Goal: Information Seeking & Learning: Learn about a topic

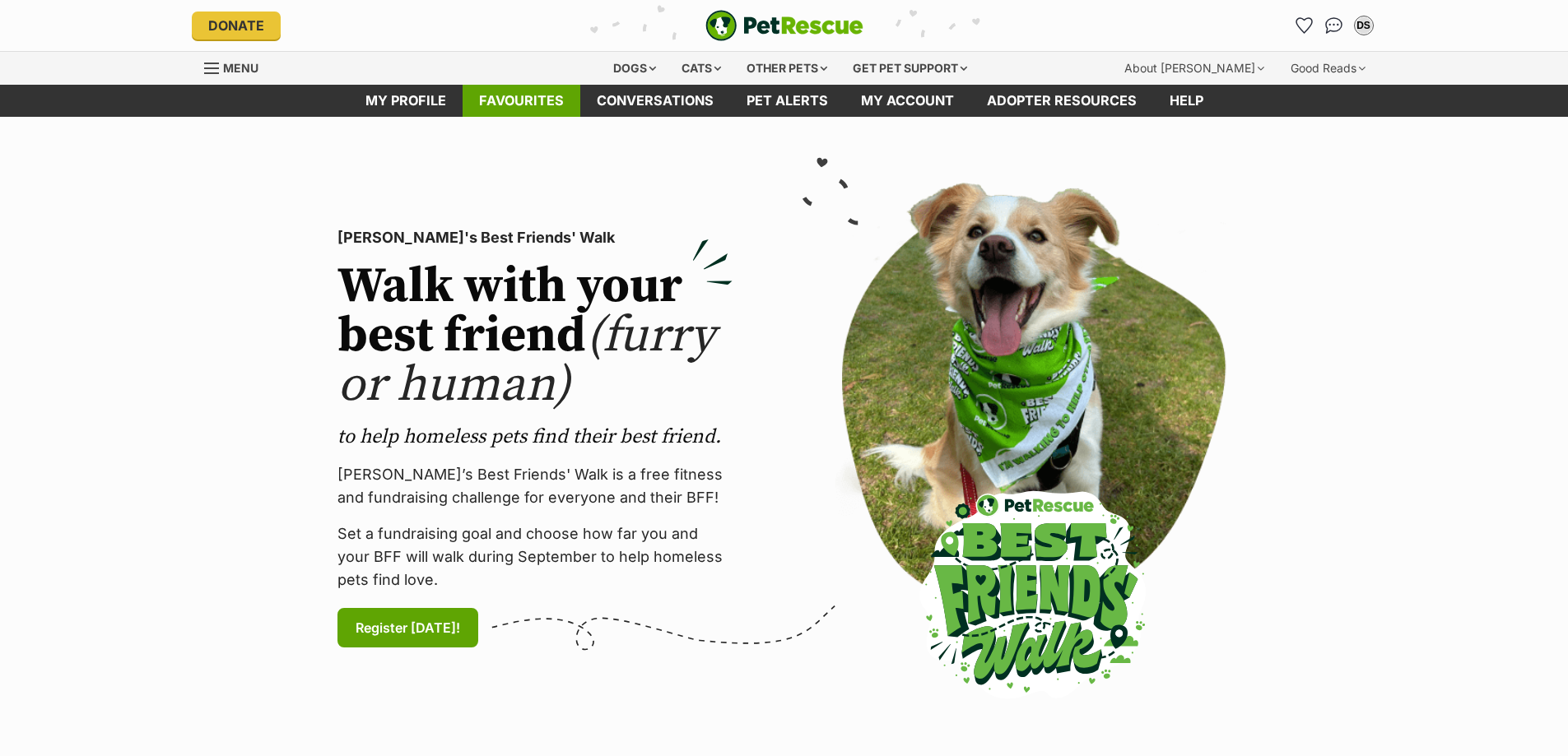
click at [537, 102] on link "Favourites" at bounding box center [521, 100] width 118 height 32
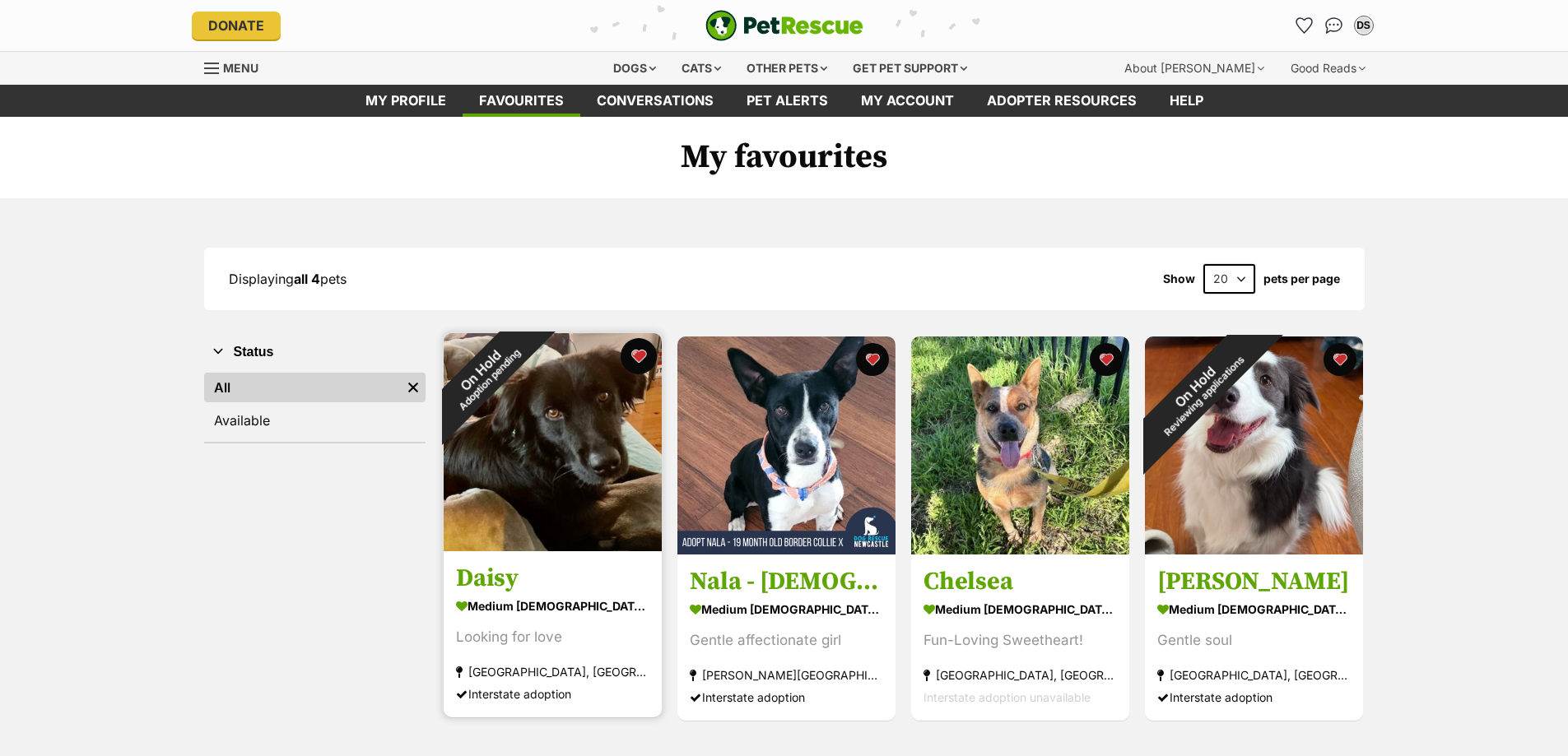
click at [637, 357] on button "favourite" at bounding box center [638, 357] width 36 height 36
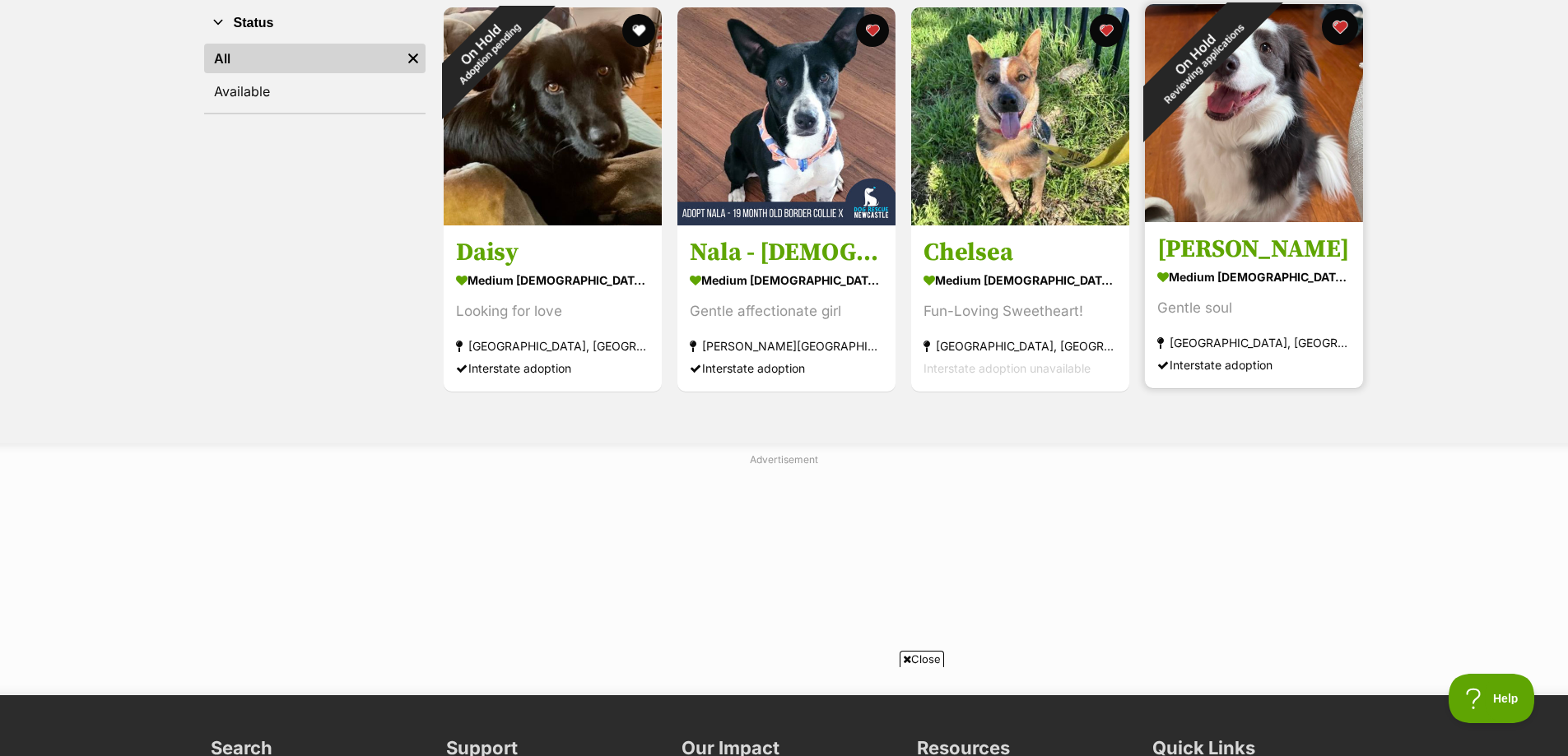
click at [1342, 22] on button "favourite" at bounding box center [1340, 27] width 36 height 36
click at [1337, 24] on button "favourite" at bounding box center [1340, 27] width 36 height 36
click at [1339, 23] on button "favourite" at bounding box center [1340, 27] width 36 height 36
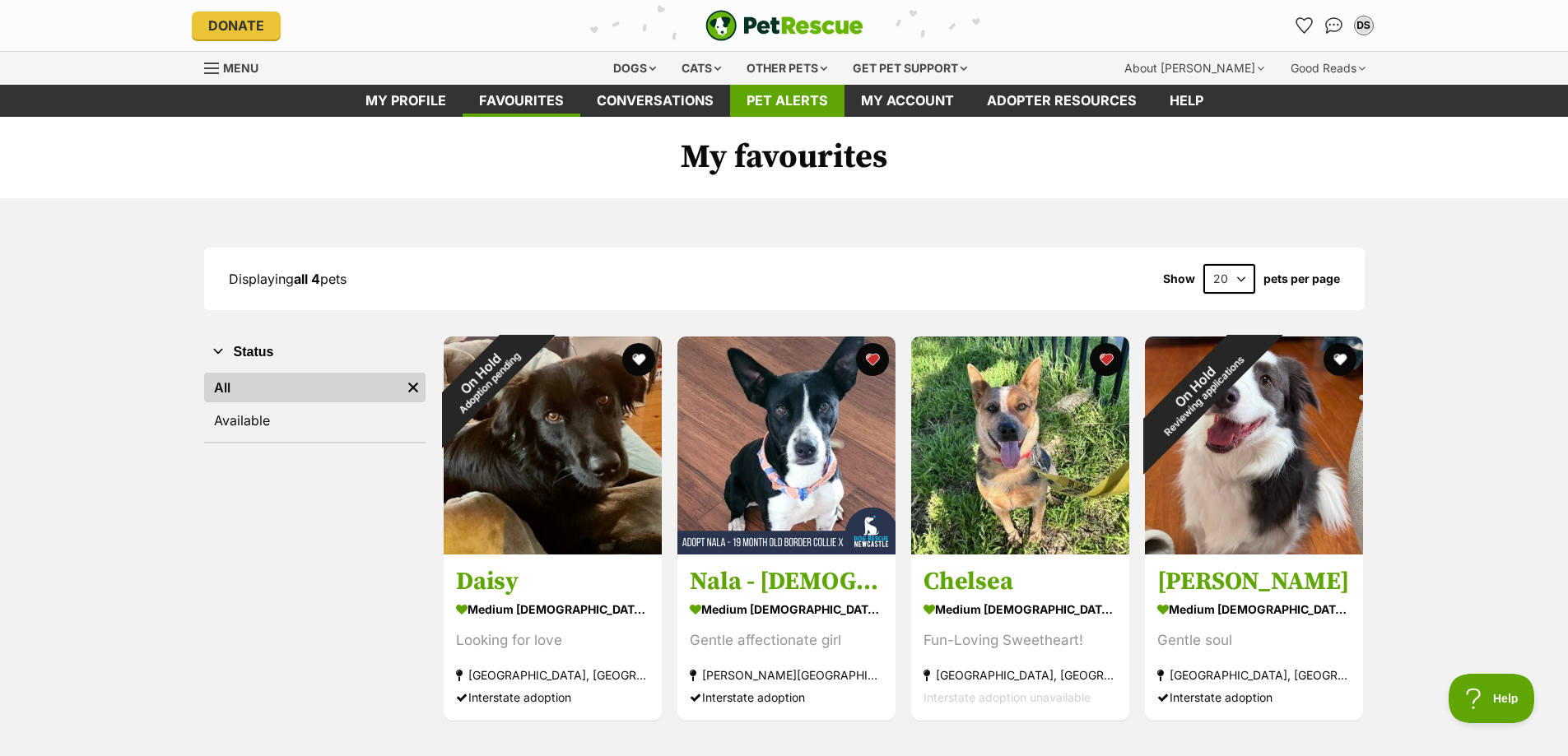
click at [764, 101] on link "Pet alerts" at bounding box center [787, 100] width 114 height 32
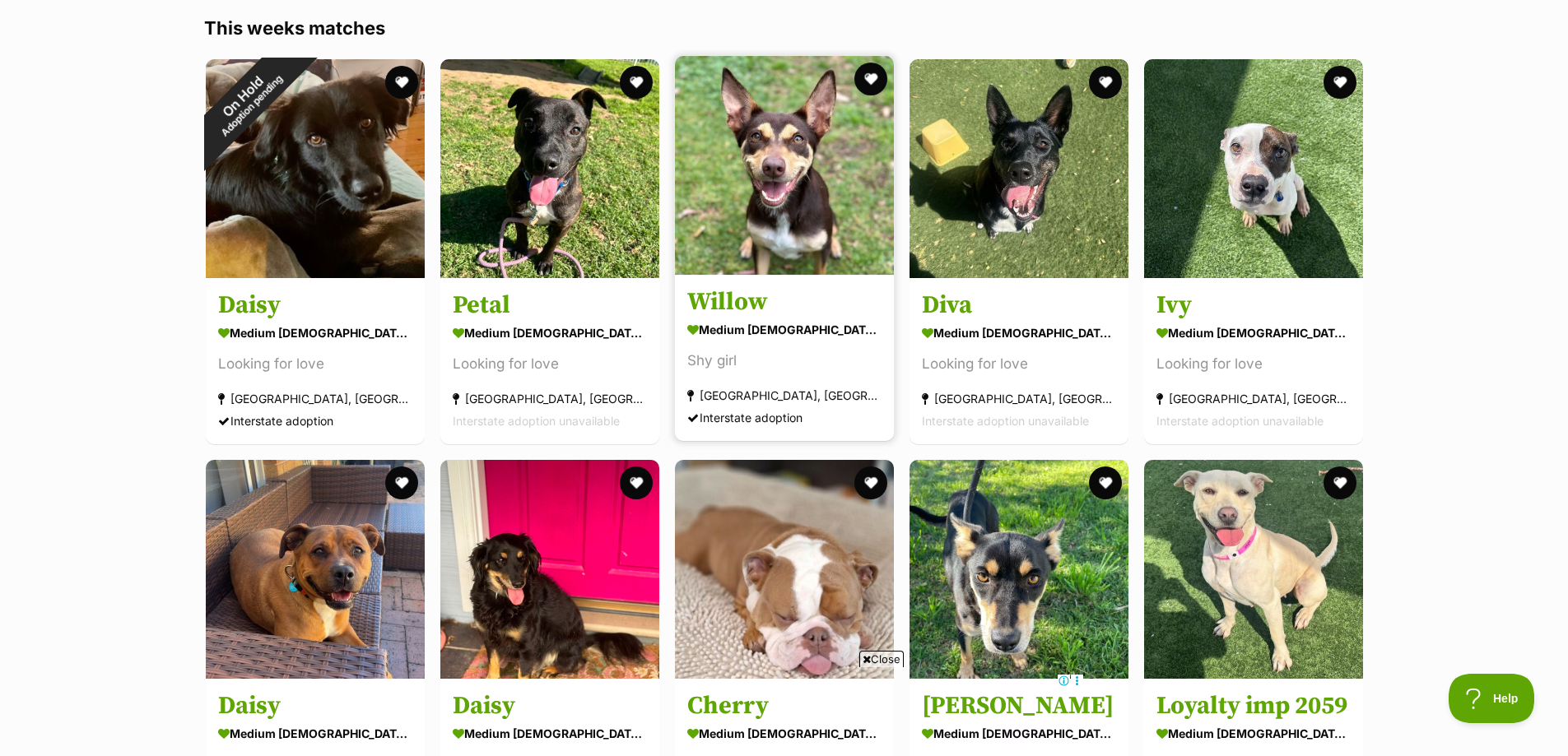
scroll to position [329, 0]
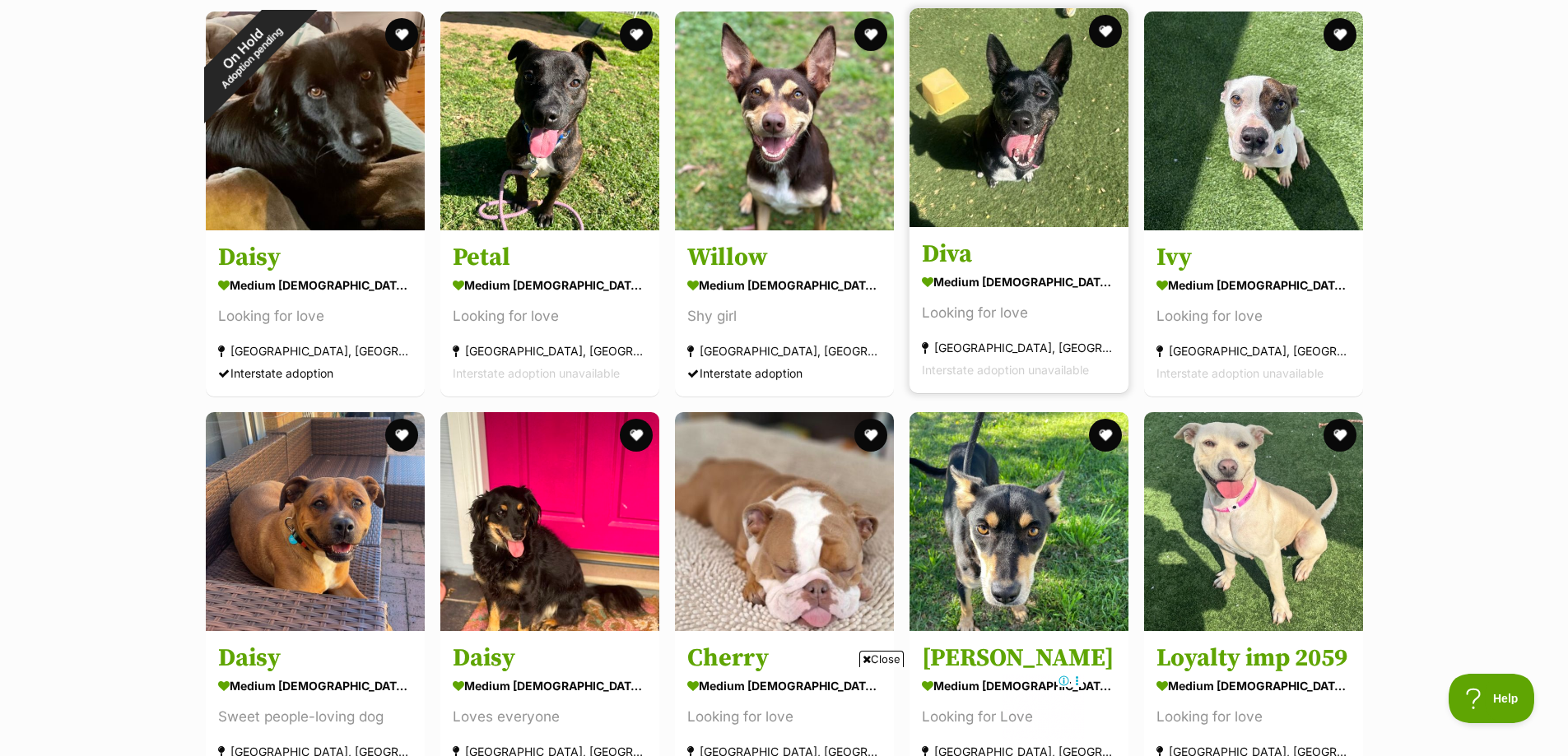
click at [1049, 180] on img at bounding box center [1019, 117] width 219 height 219
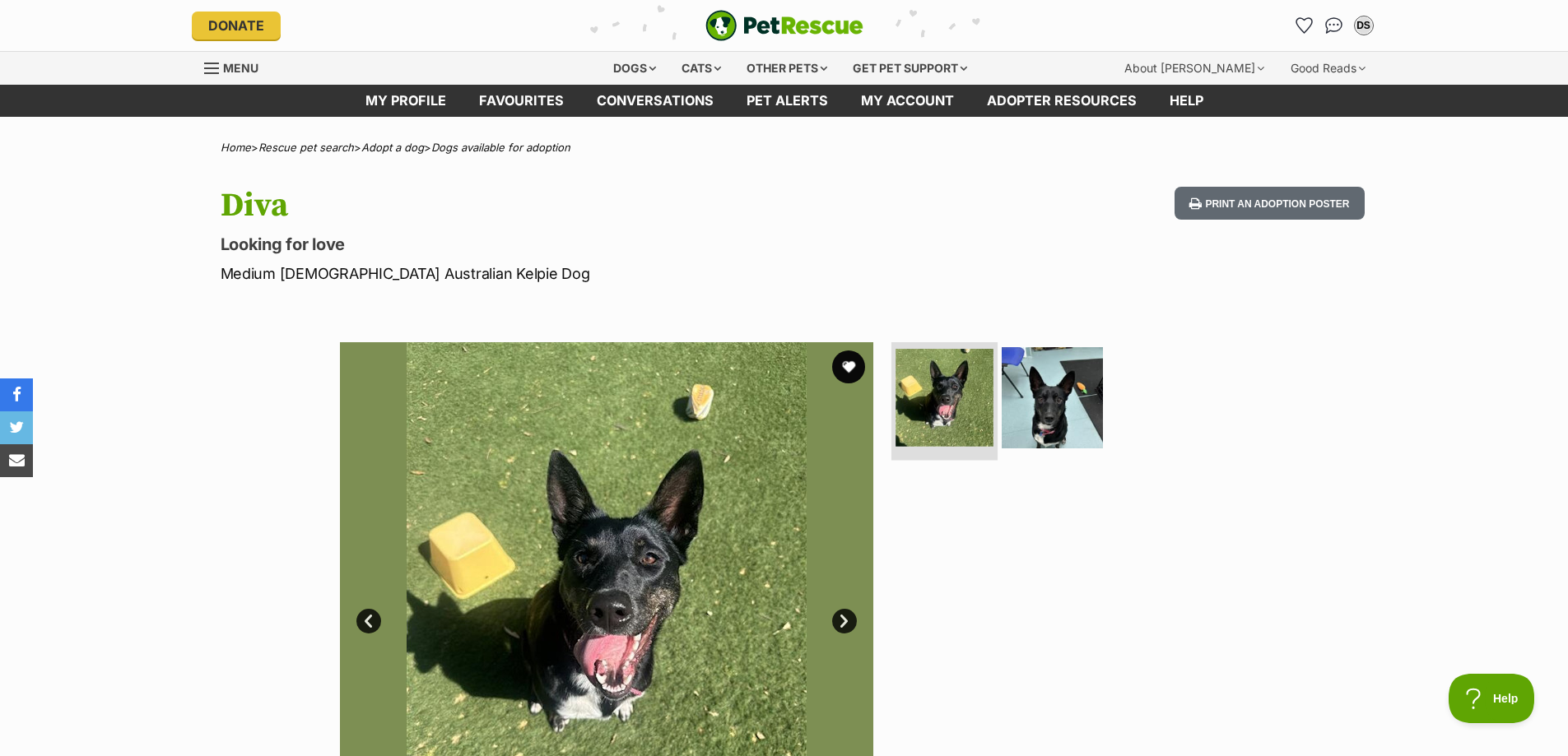
click at [948, 405] on img at bounding box center [944, 398] width 98 height 98
click at [1051, 409] on img at bounding box center [1051, 397] width 106 height 106
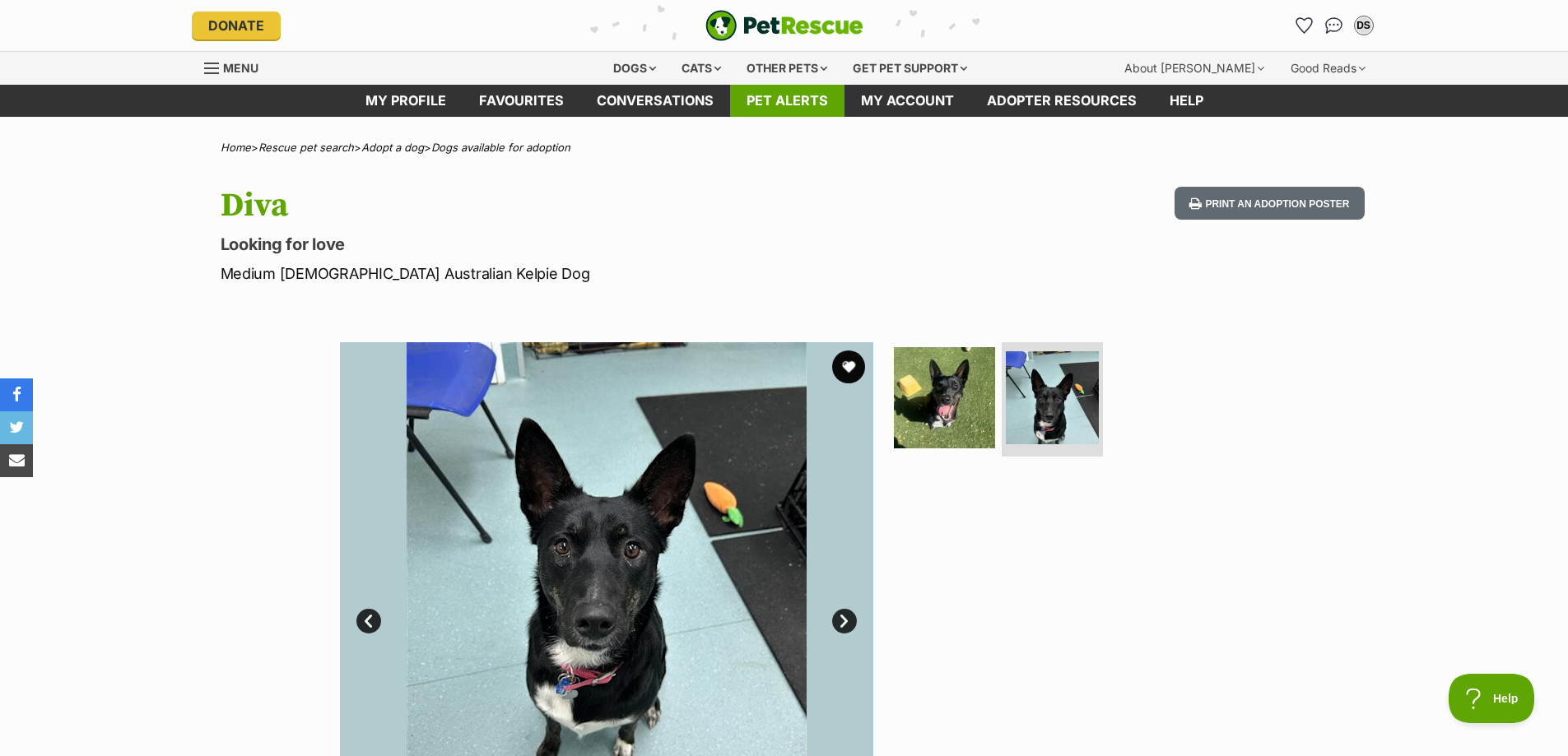
click at [769, 106] on link "Pet alerts" at bounding box center [787, 100] width 114 height 32
click at [771, 105] on link "Pet alerts" at bounding box center [787, 100] width 114 height 32
click at [814, 93] on link "Pet alerts" at bounding box center [787, 100] width 114 height 32
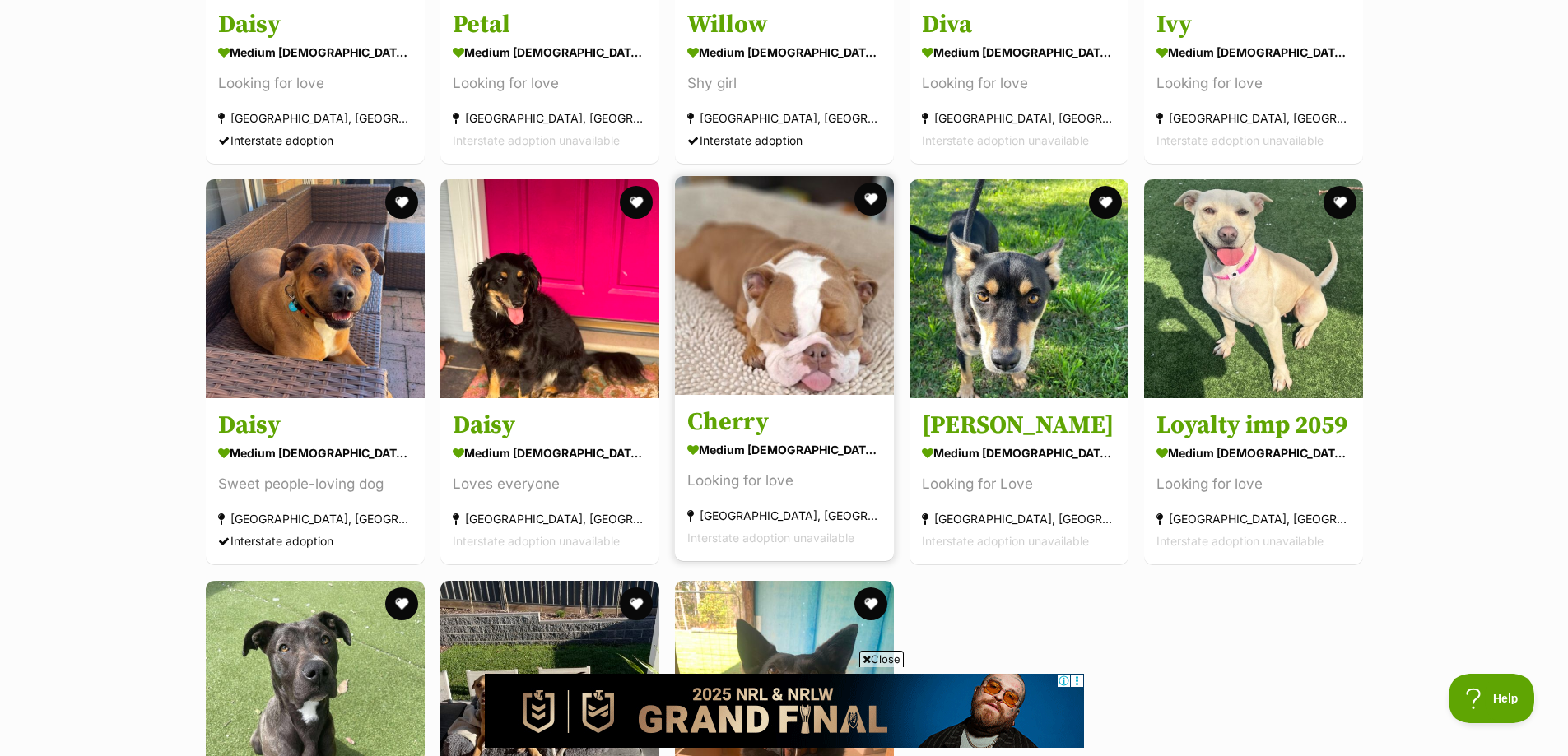
scroll to position [575, 0]
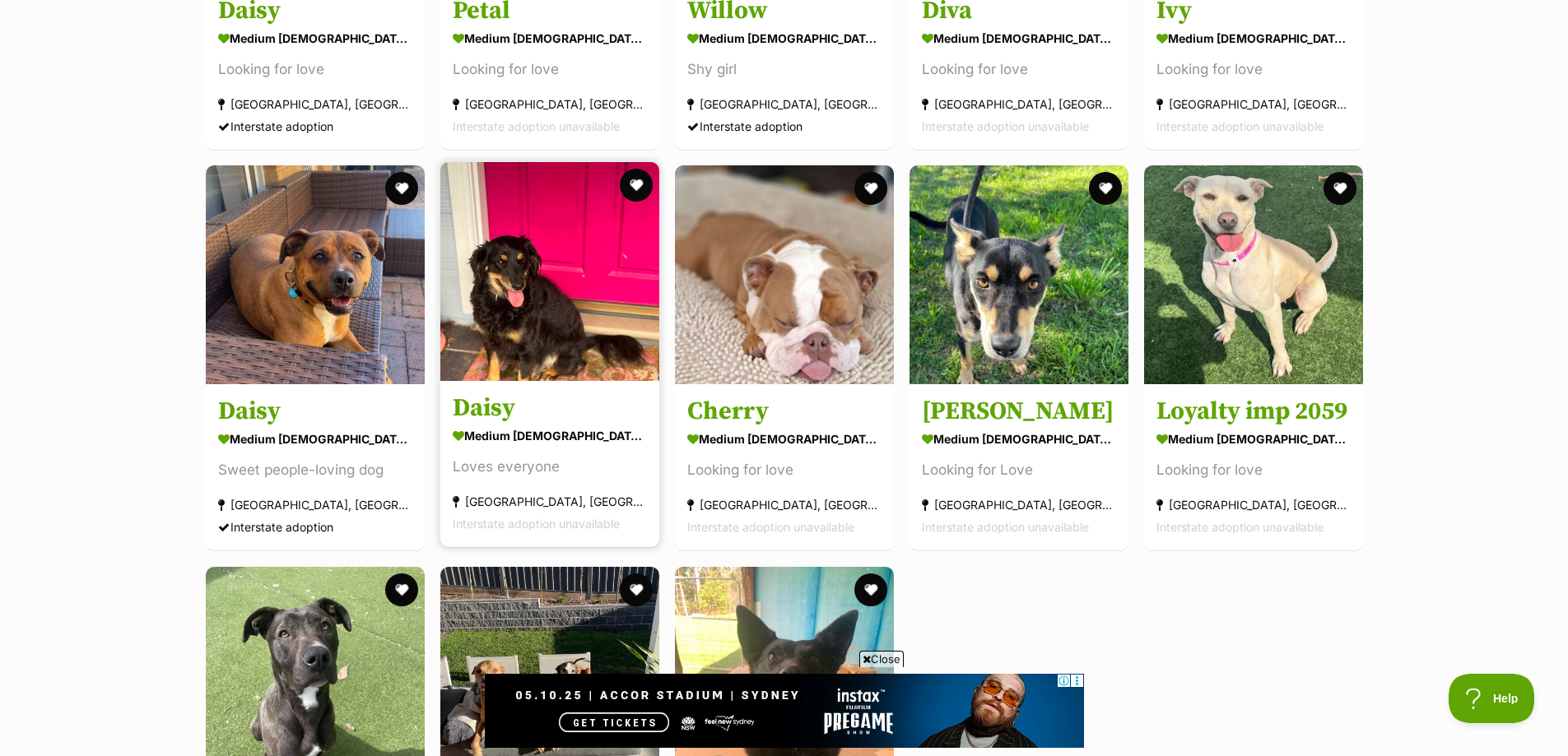
click at [510, 316] on img at bounding box center [549, 271] width 219 height 219
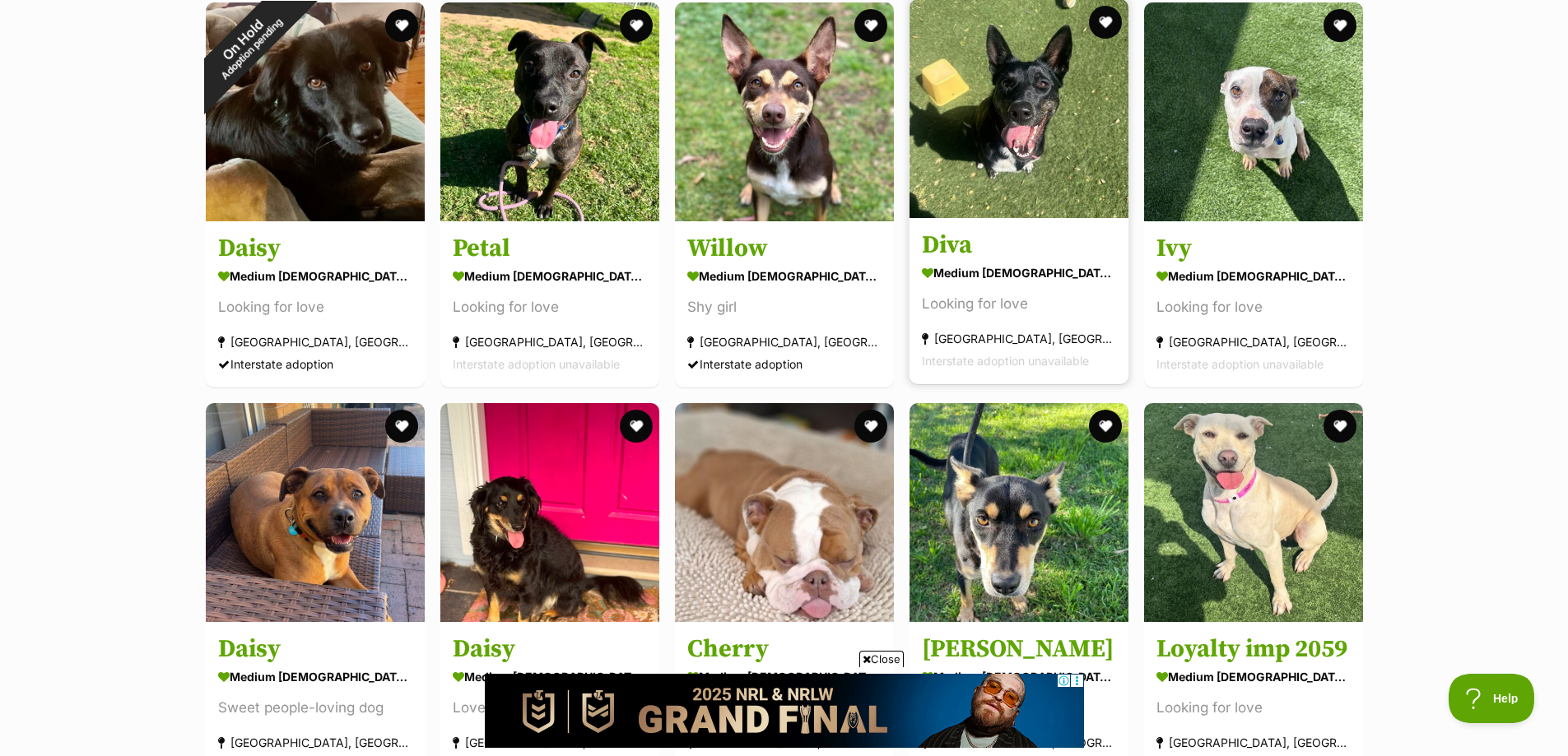
scroll to position [0, 0]
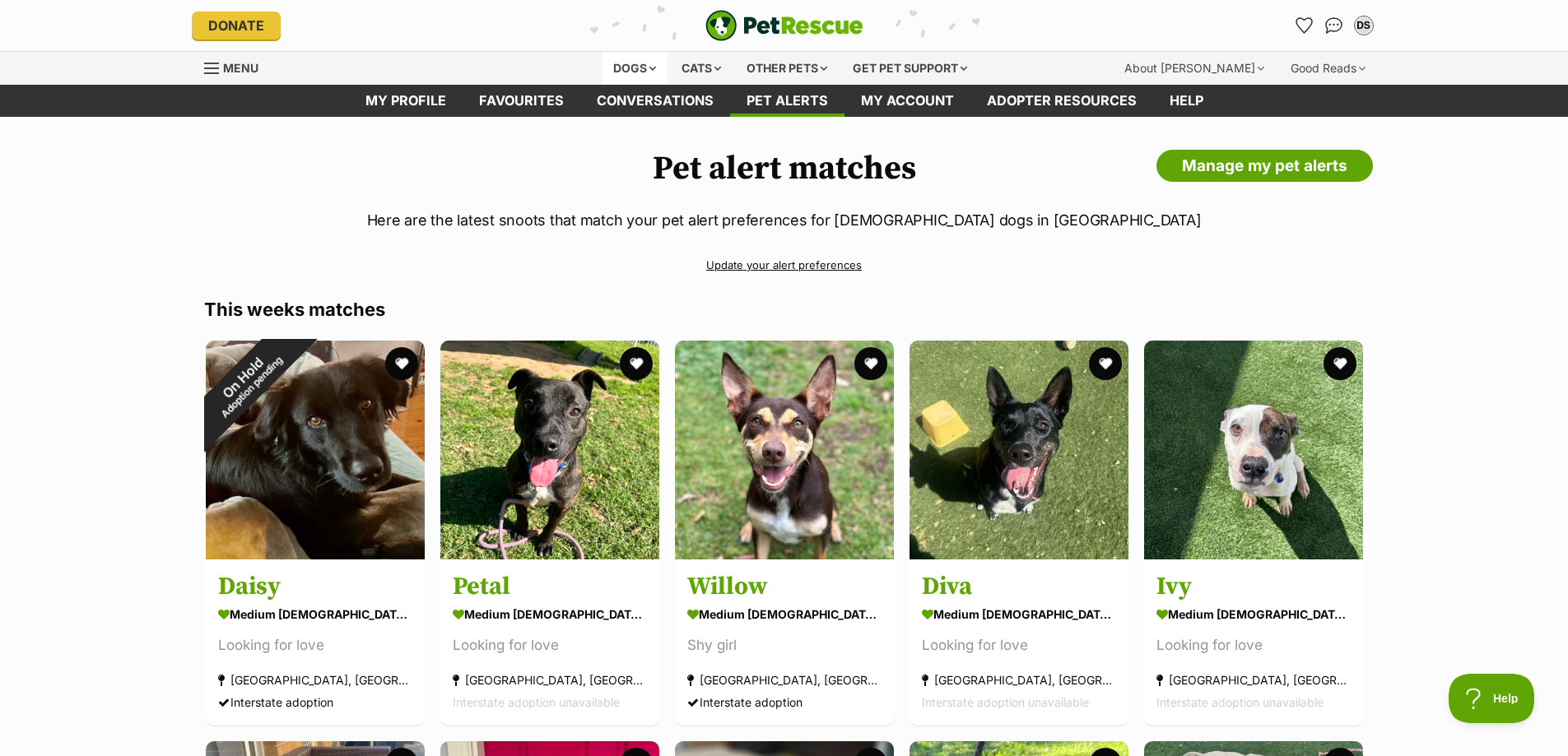
click at [644, 66] on div "Dogs" at bounding box center [635, 68] width 66 height 33
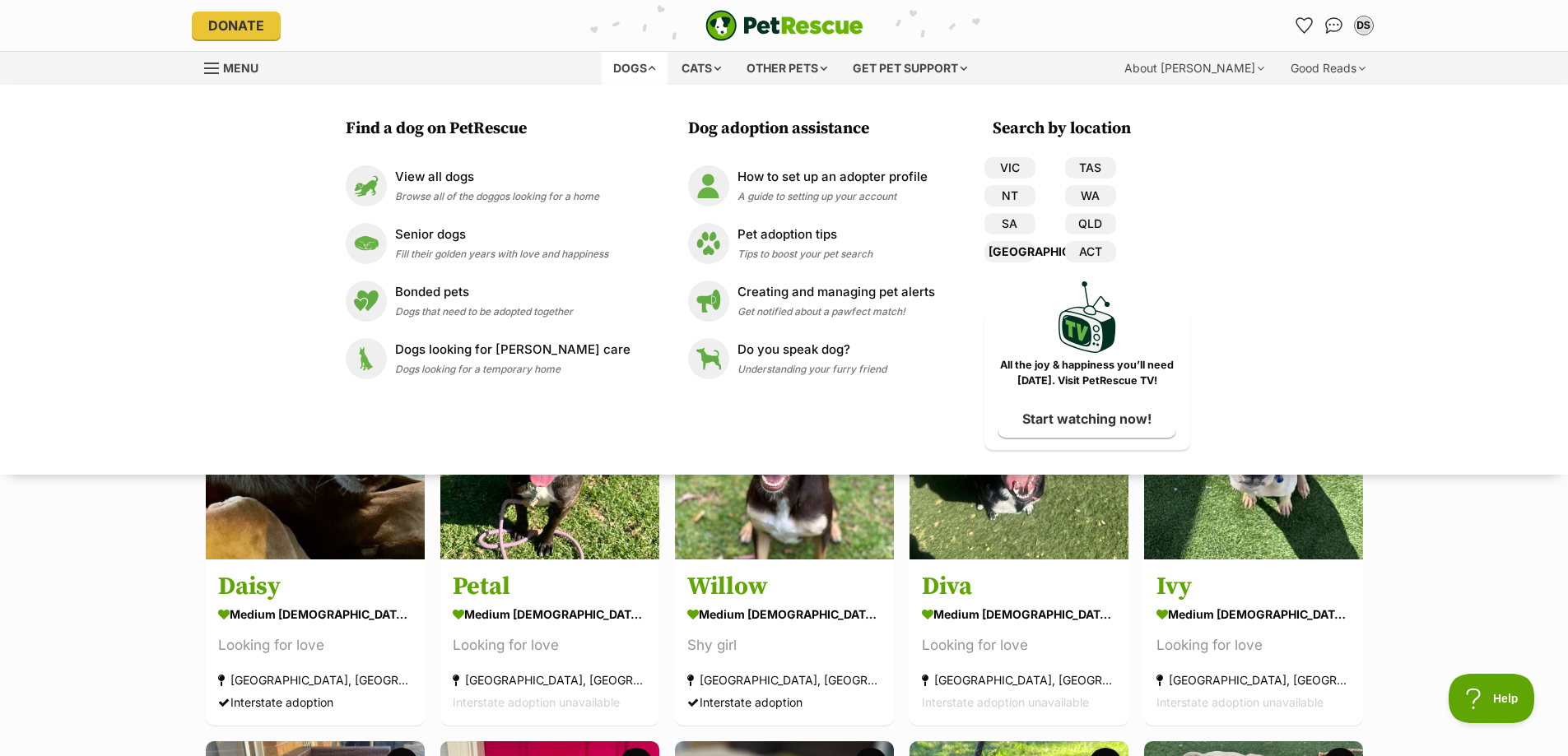
click at [999, 248] on link "[GEOGRAPHIC_DATA]" at bounding box center [1010, 252] width 51 height 22
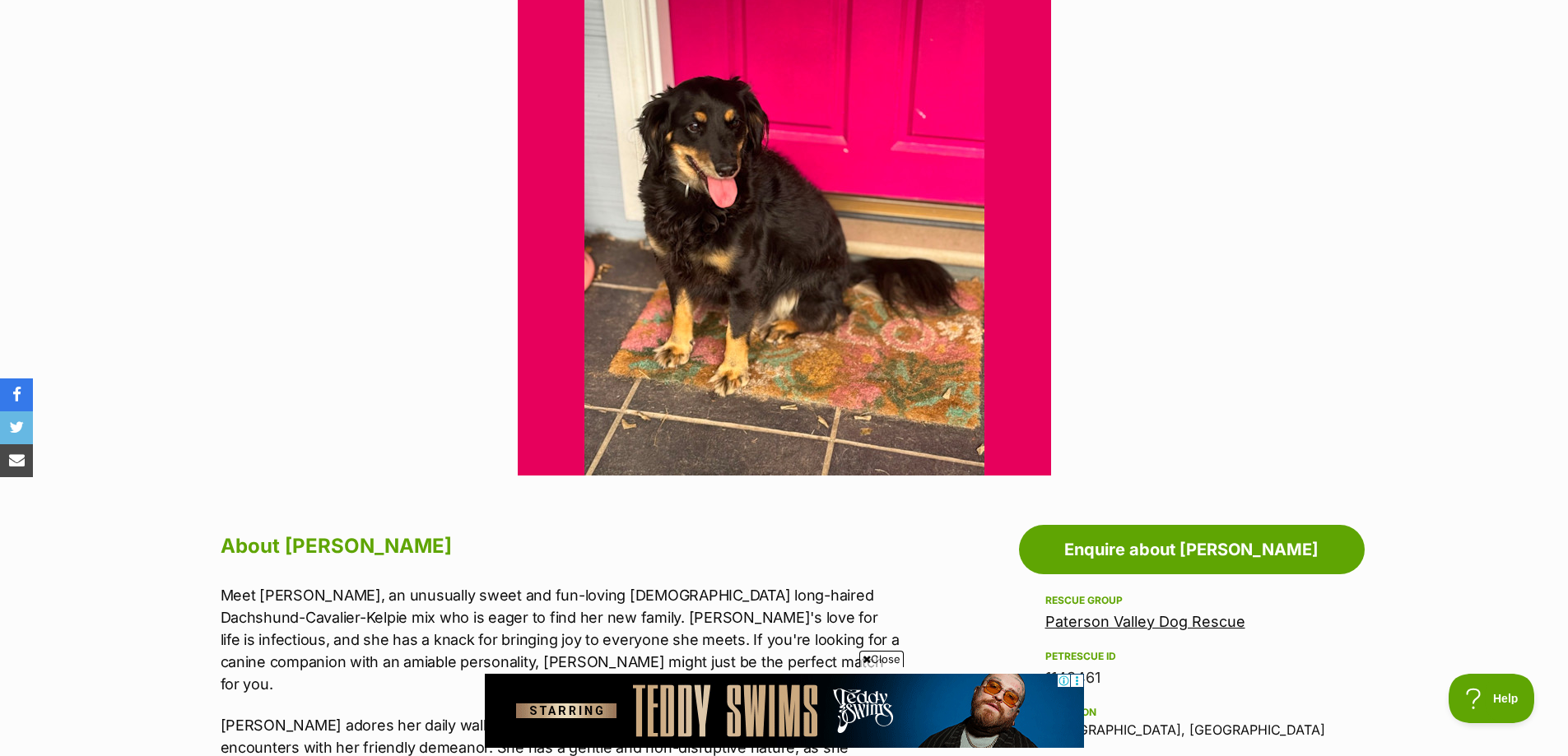
scroll to position [494, 0]
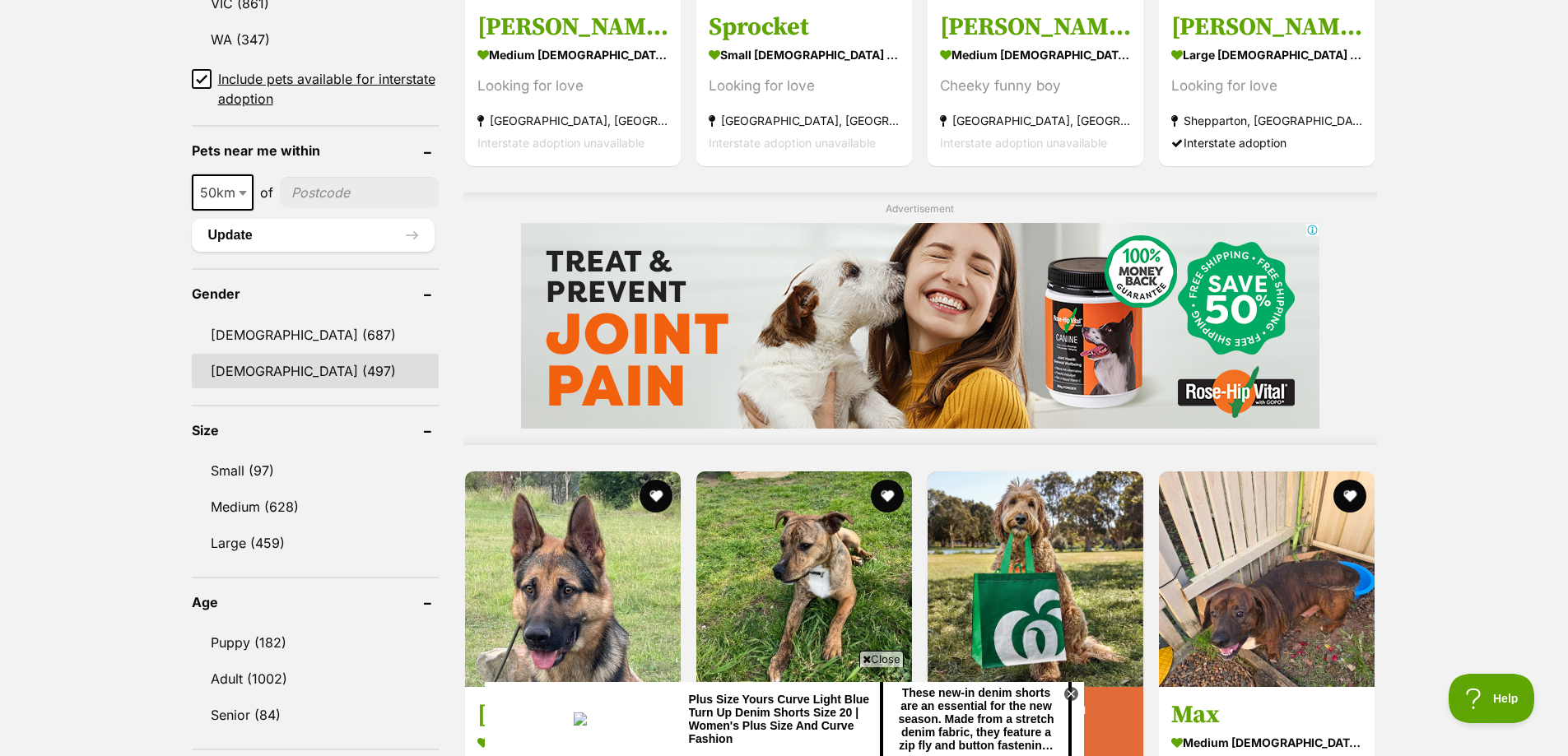
click at [249, 378] on link "Female (497)" at bounding box center [315, 371] width 247 height 34
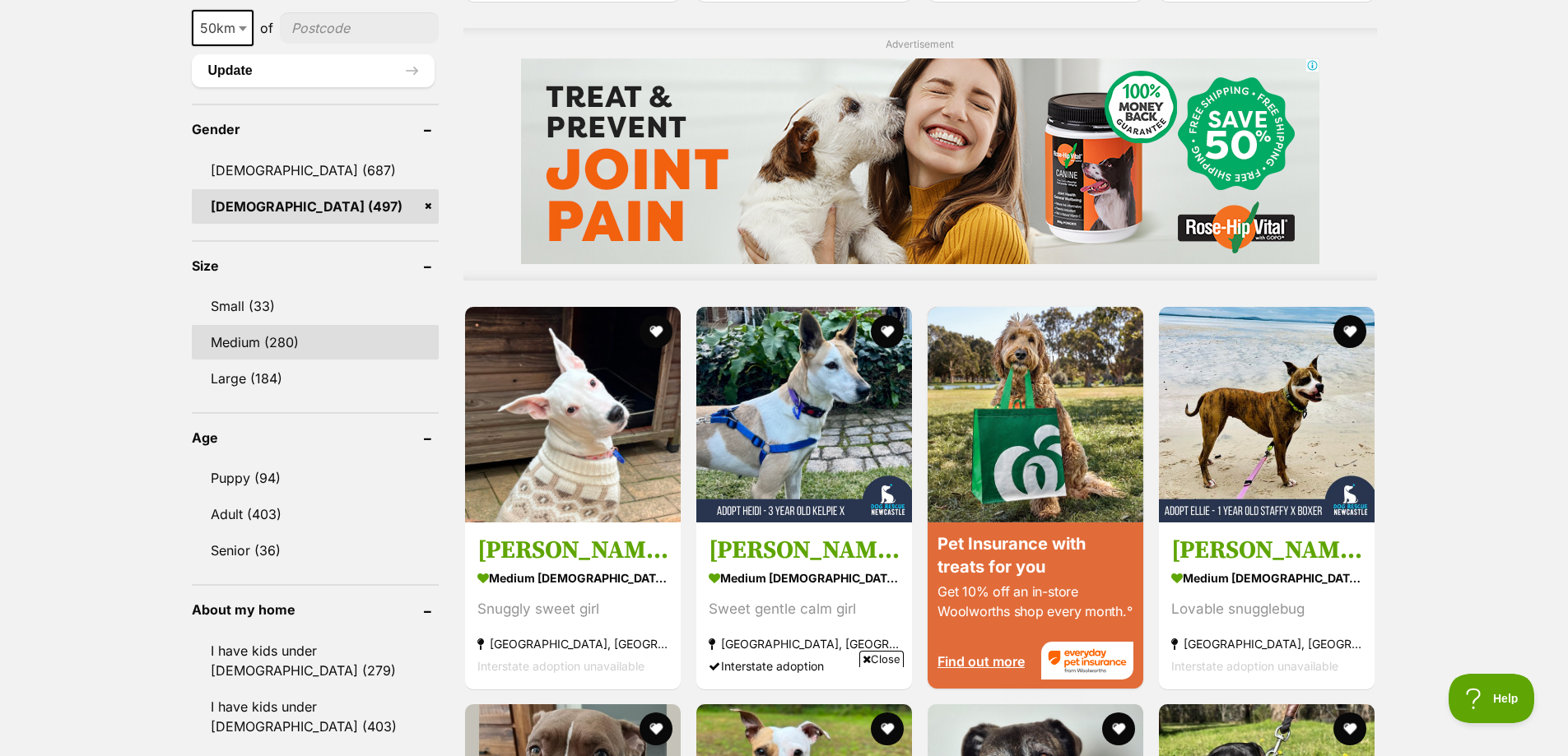
click at [222, 339] on link "Medium (280)" at bounding box center [315, 342] width 247 height 34
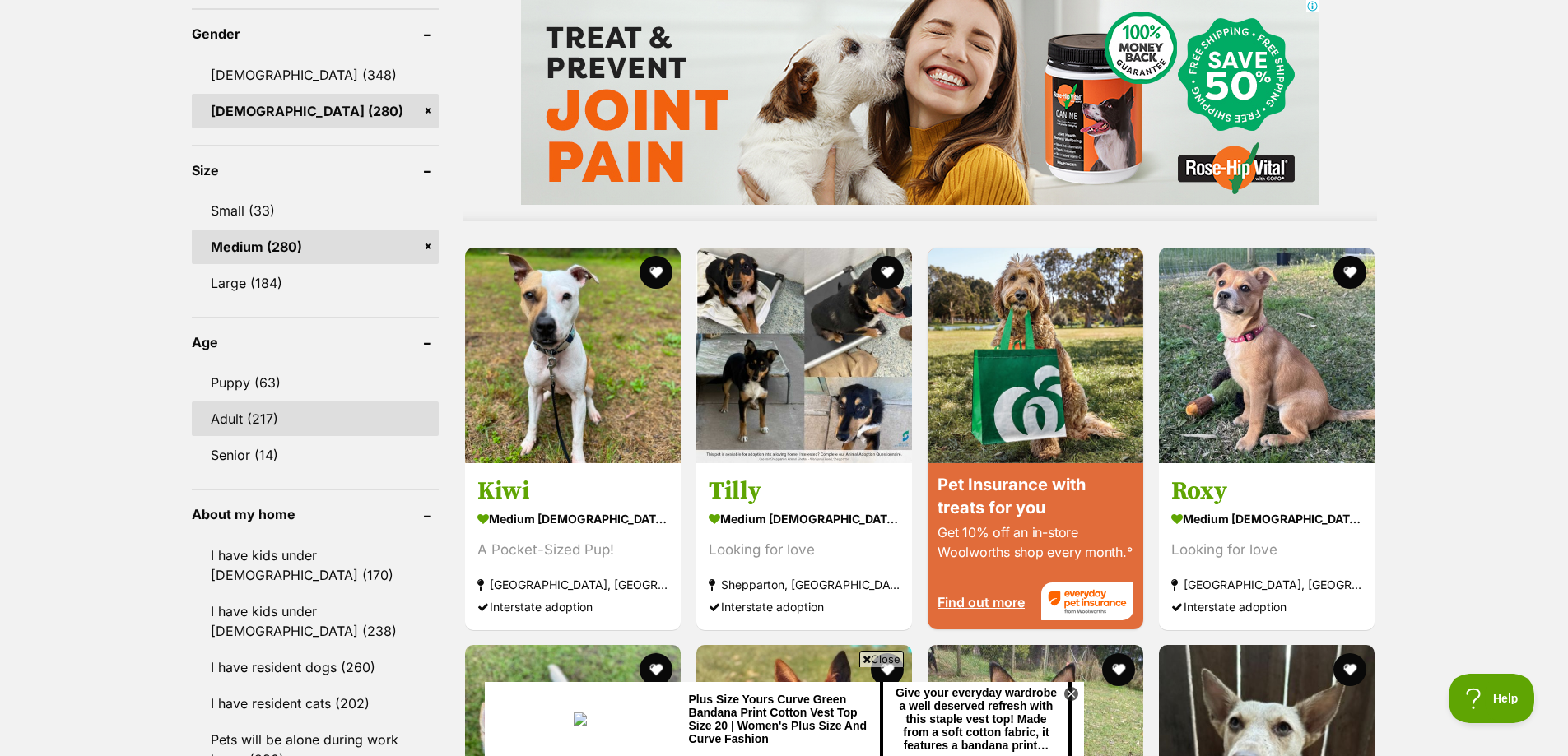
scroll to position [1399, 0]
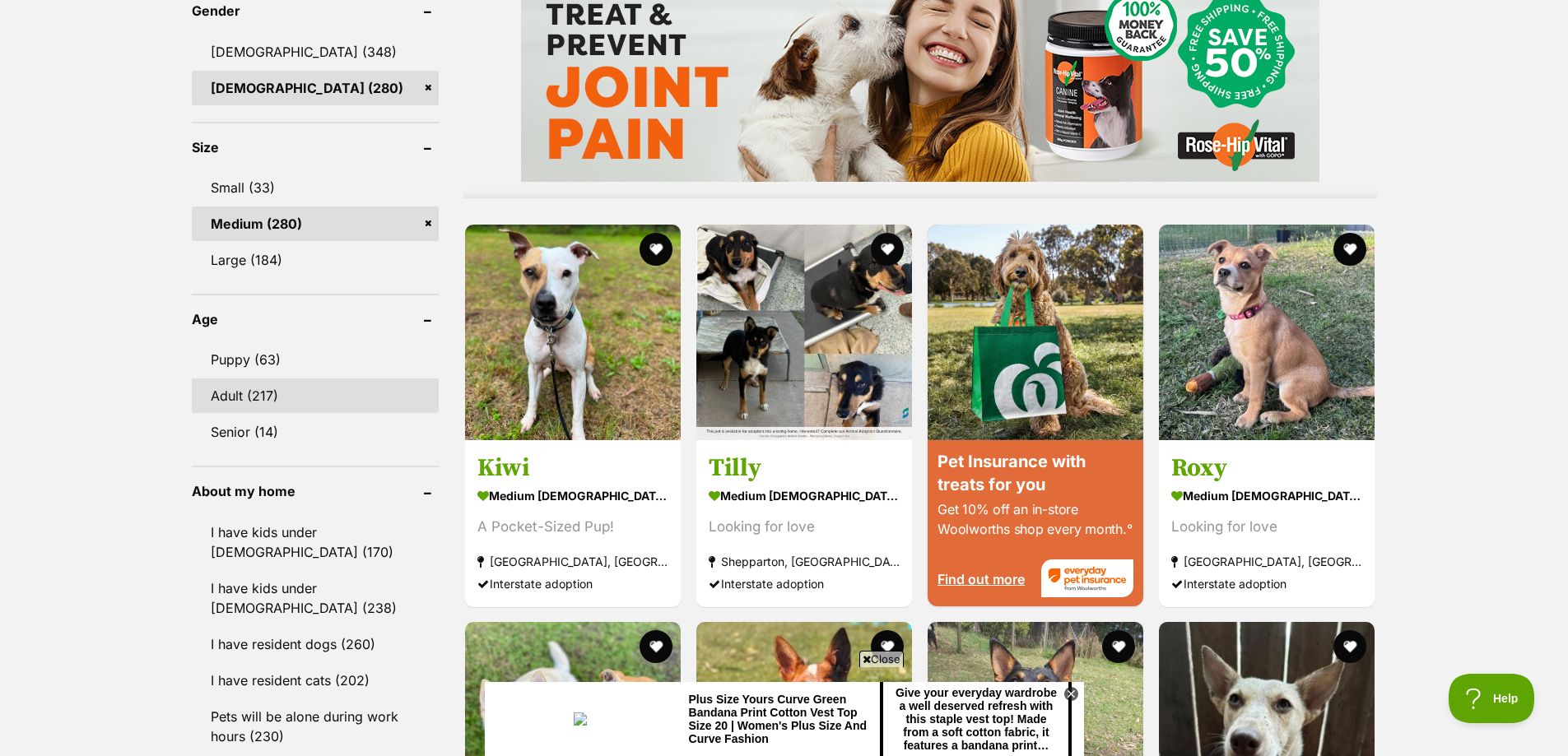
click at [246, 391] on link "Adult (217)" at bounding box center [315, 396] width 247 height 34
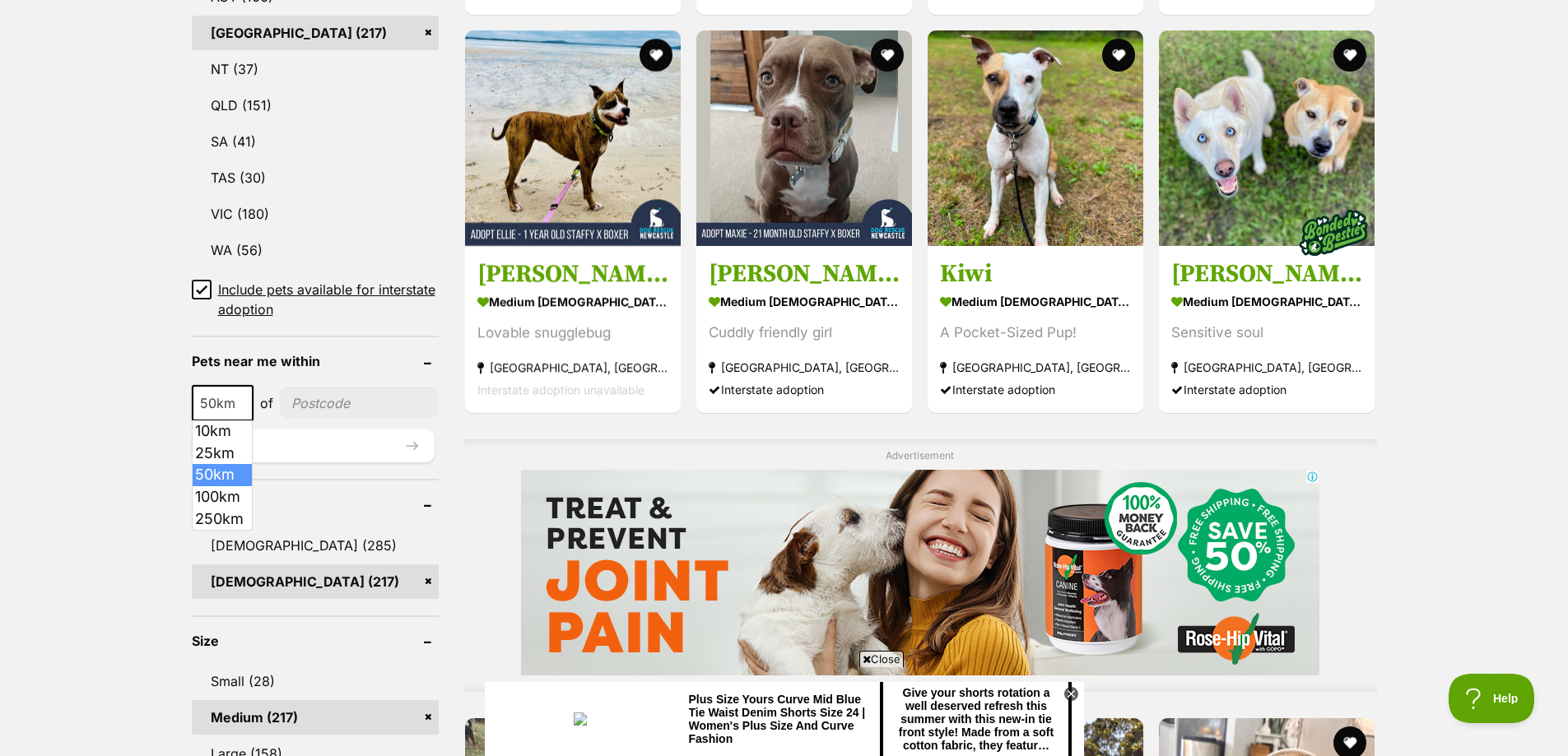
click at [241, 404] on b at bounding box center [242, 403] width 8 height 5
select select "25"
click at [291, 402] on input"] "postcode" at bounding box center [359, 403] width 159 height 31
type input"] "2220"
click at [365, 452] on button "Update" at bounding box center [312, 446] width 242 height 33
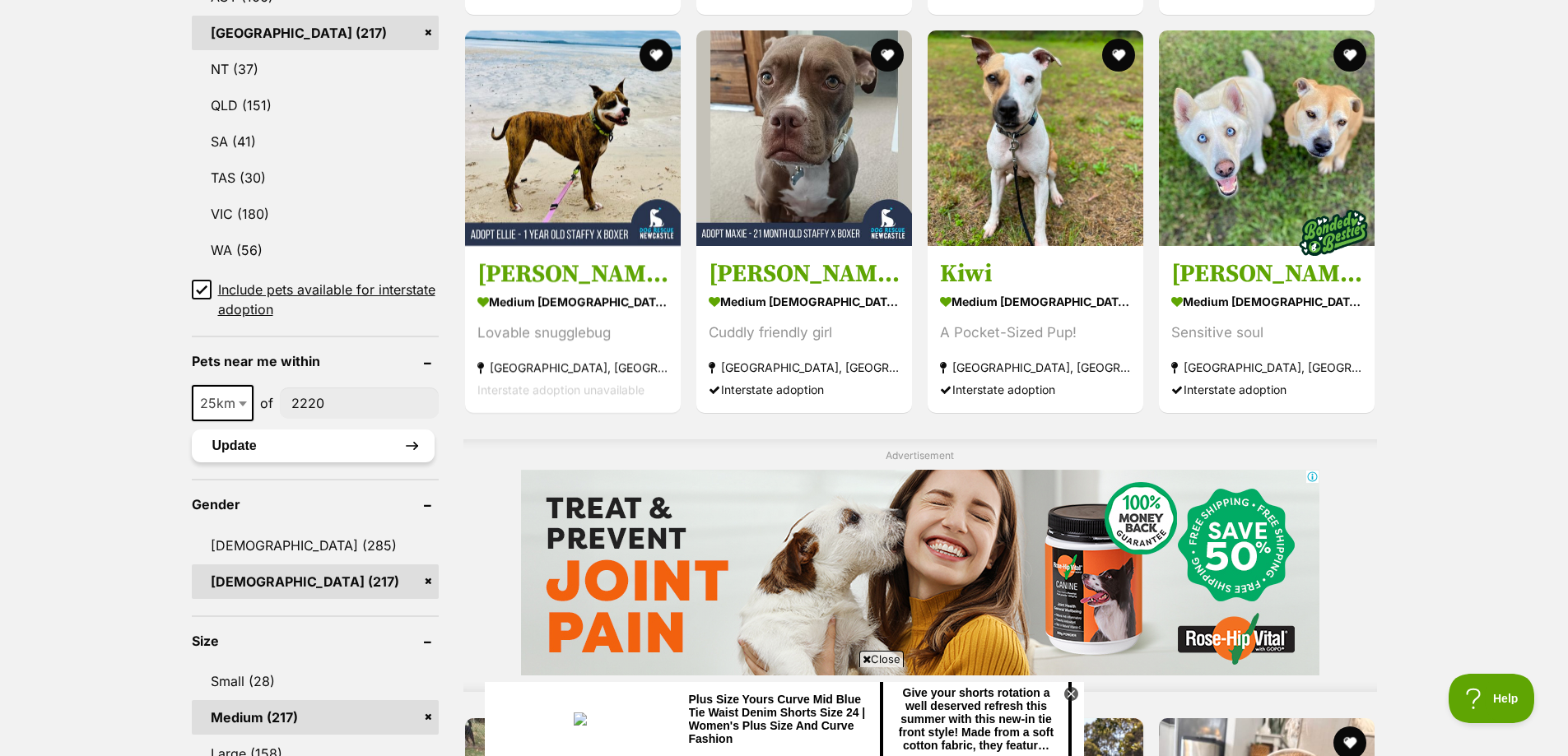
click at [365, 453] on button "Update" at bounding box center [312, 446] width 242 height 33
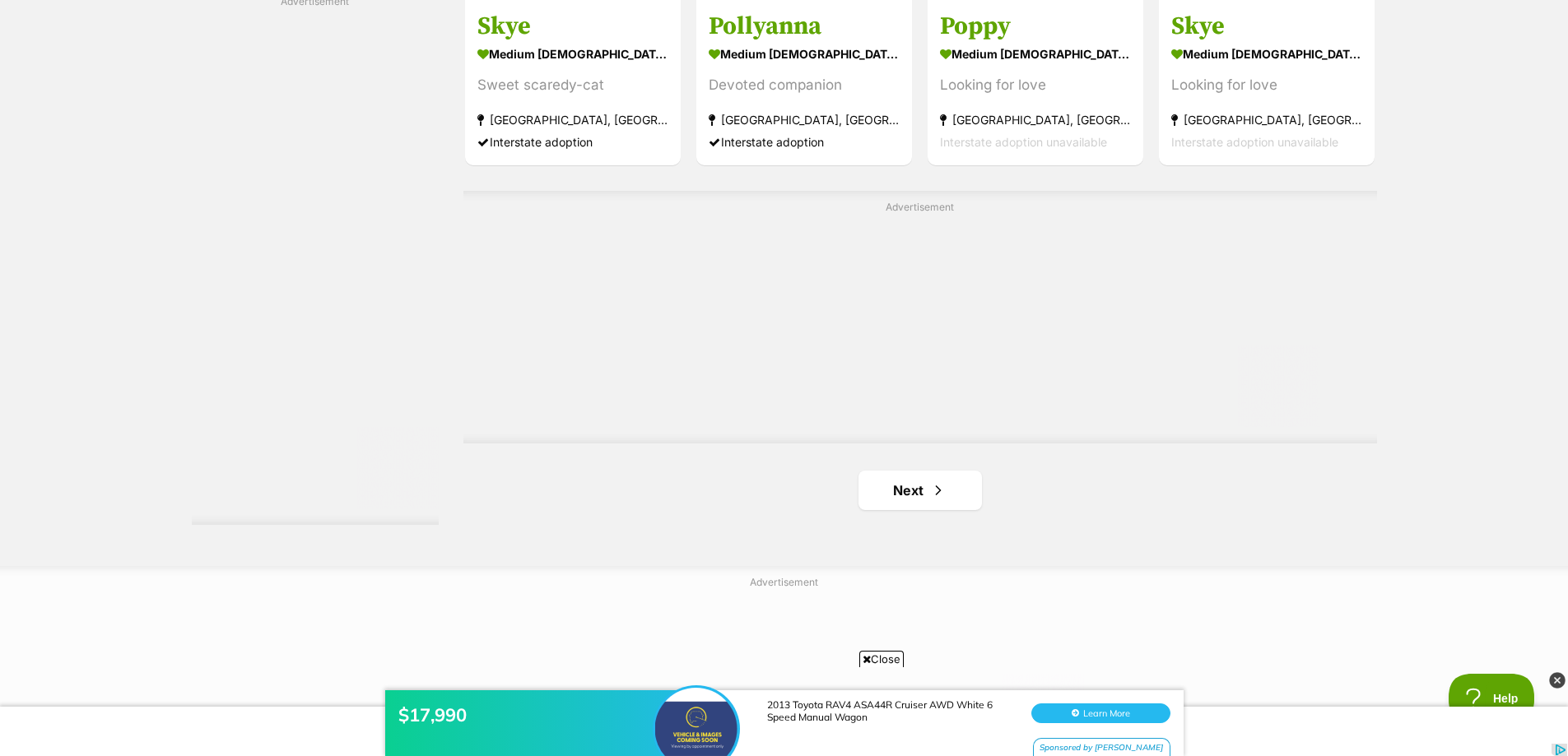
scroll to position [2879, 0]
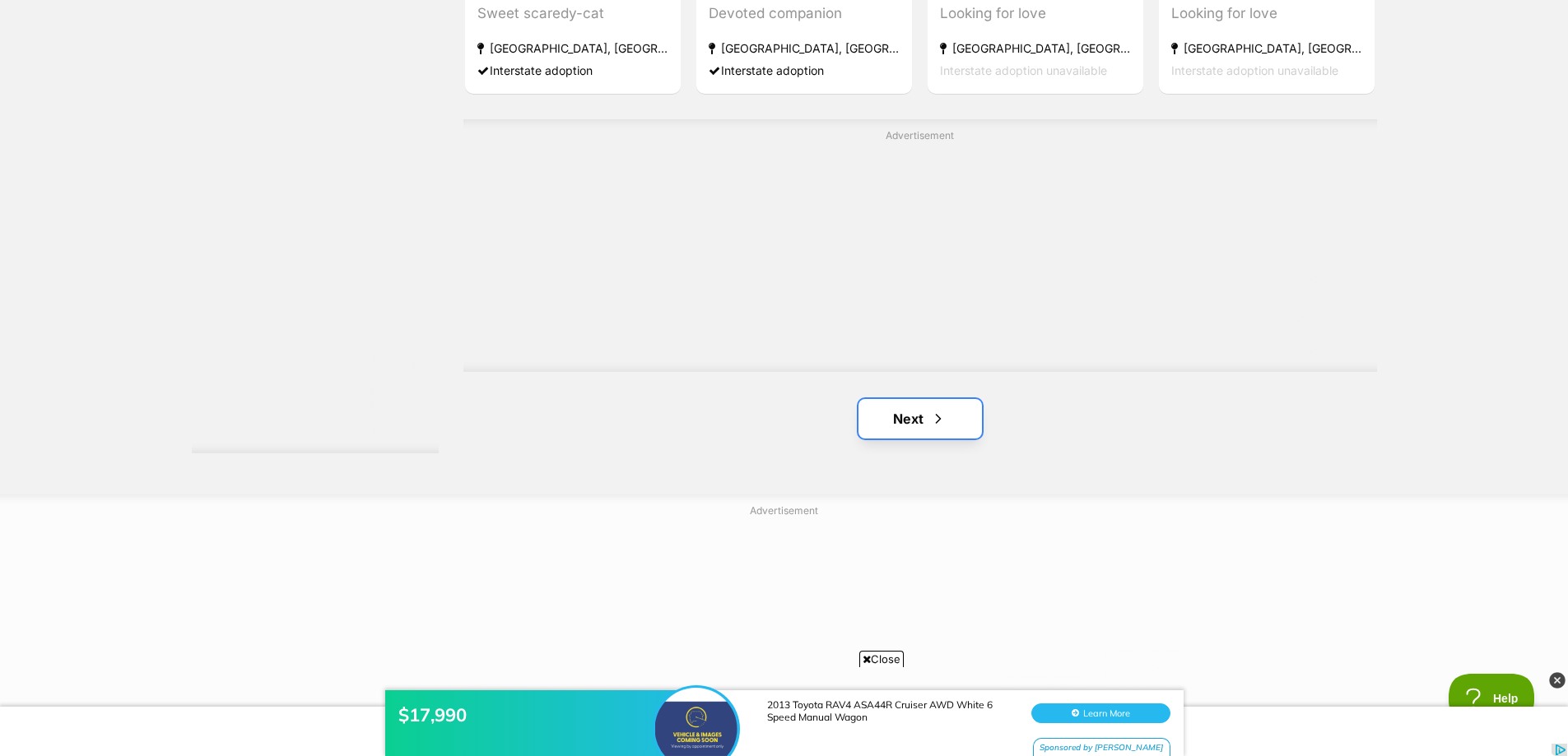
click at [911, 419] on link "Next" at bounding box center [920, 419] width 123 height 40
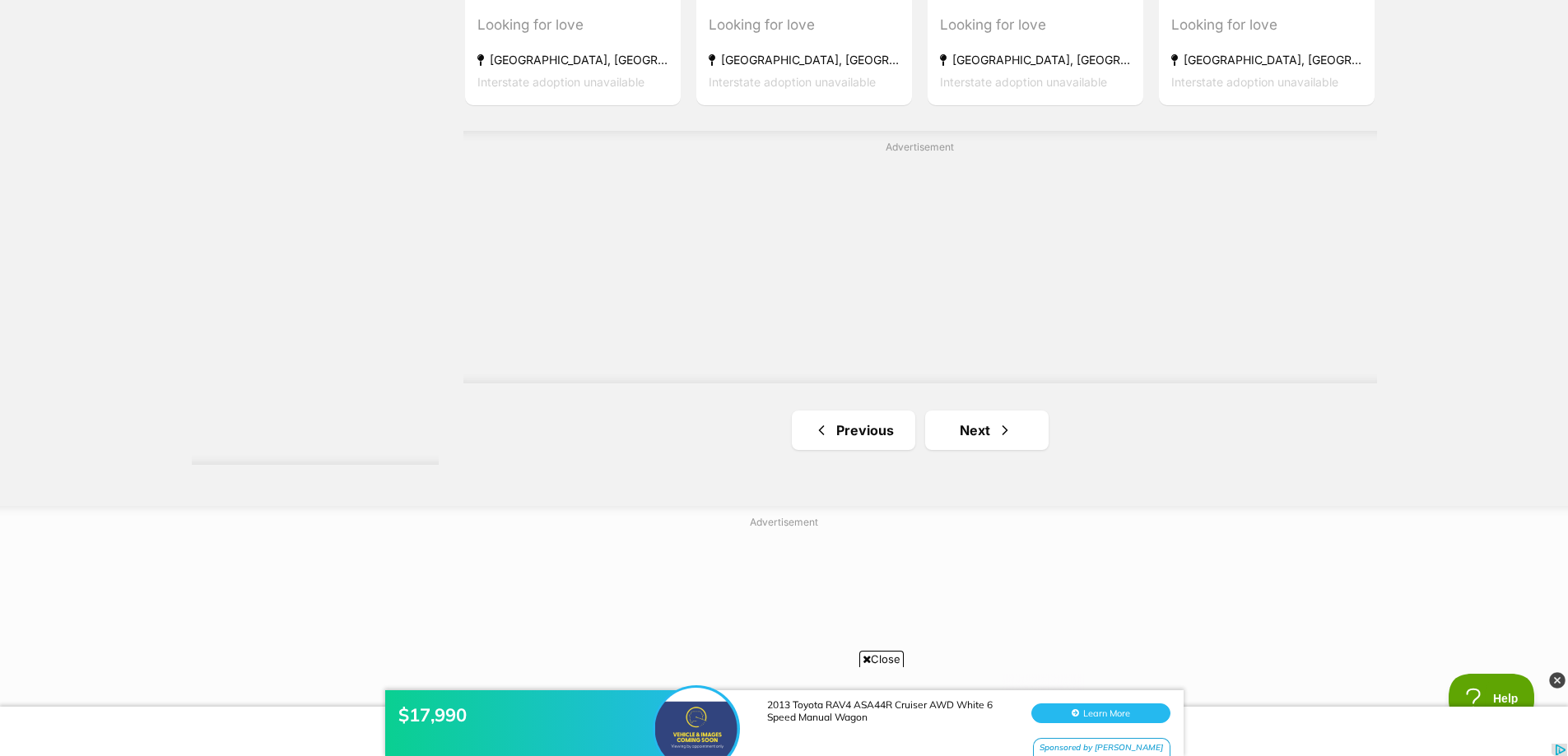
scroll to position [2879, 0]
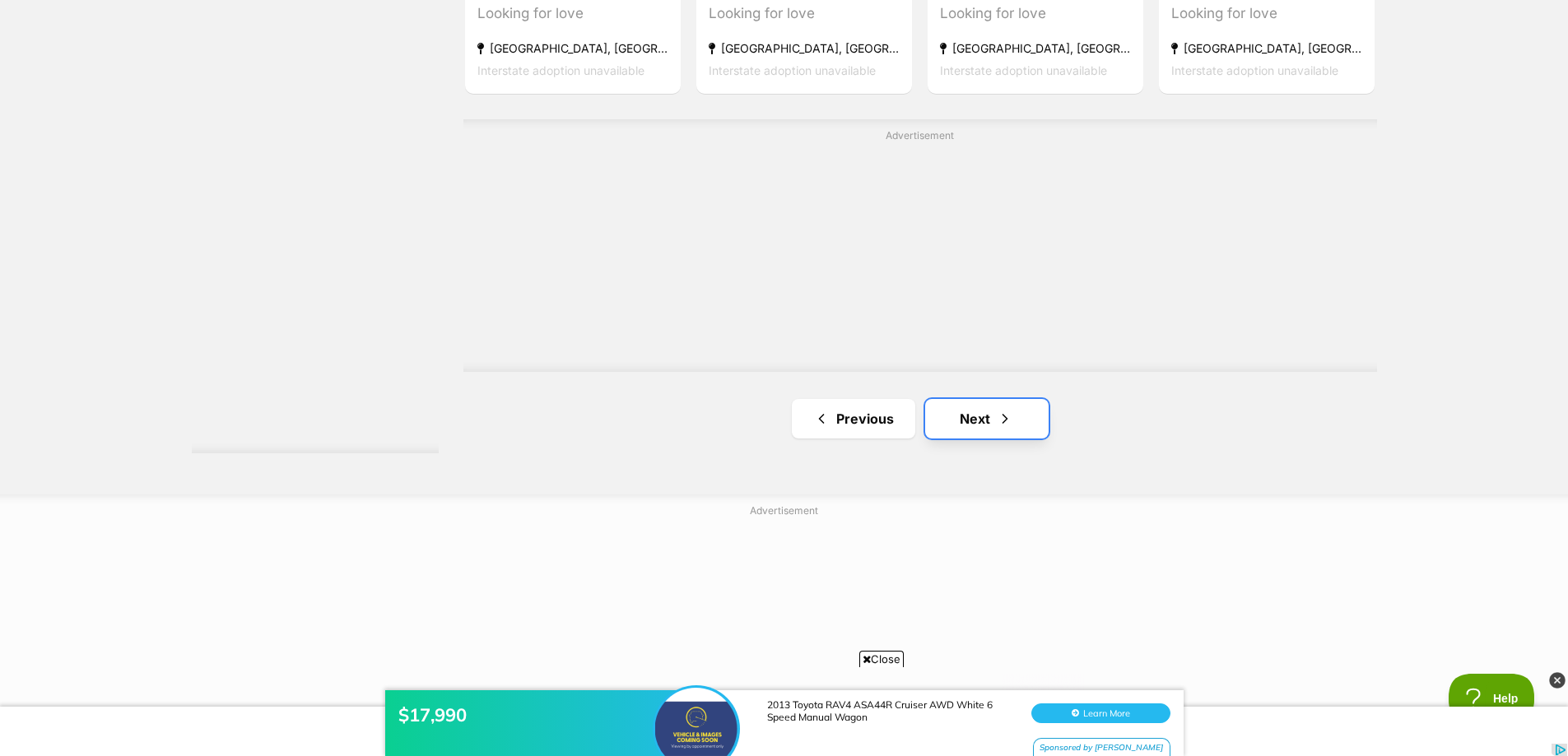
click at [991, 423] on link "Next" at bounding box center [987, 419] width 123 height 40
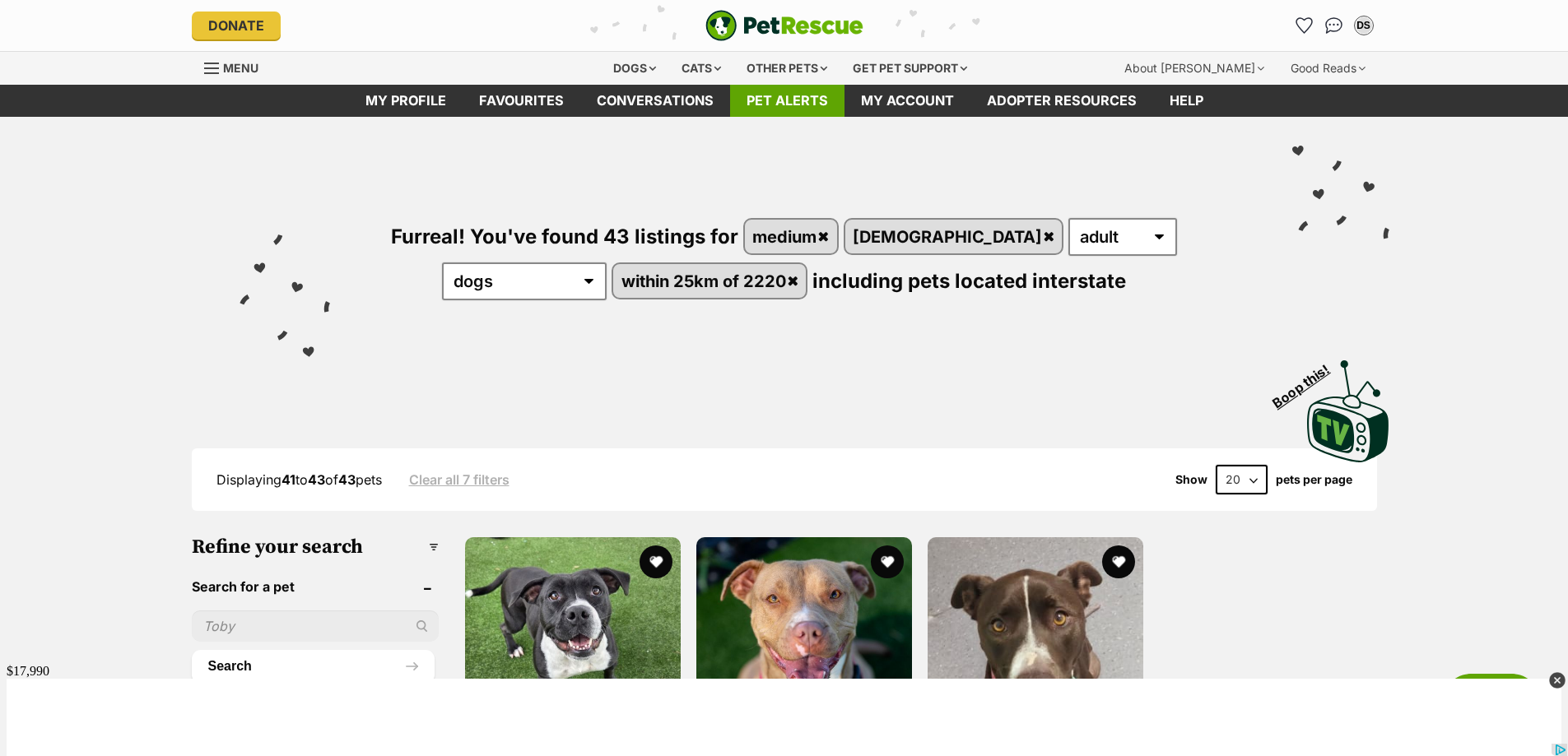
click at [823, 104] on link "Pet alerts" at bounding box center [787, 100] width 114 height 32
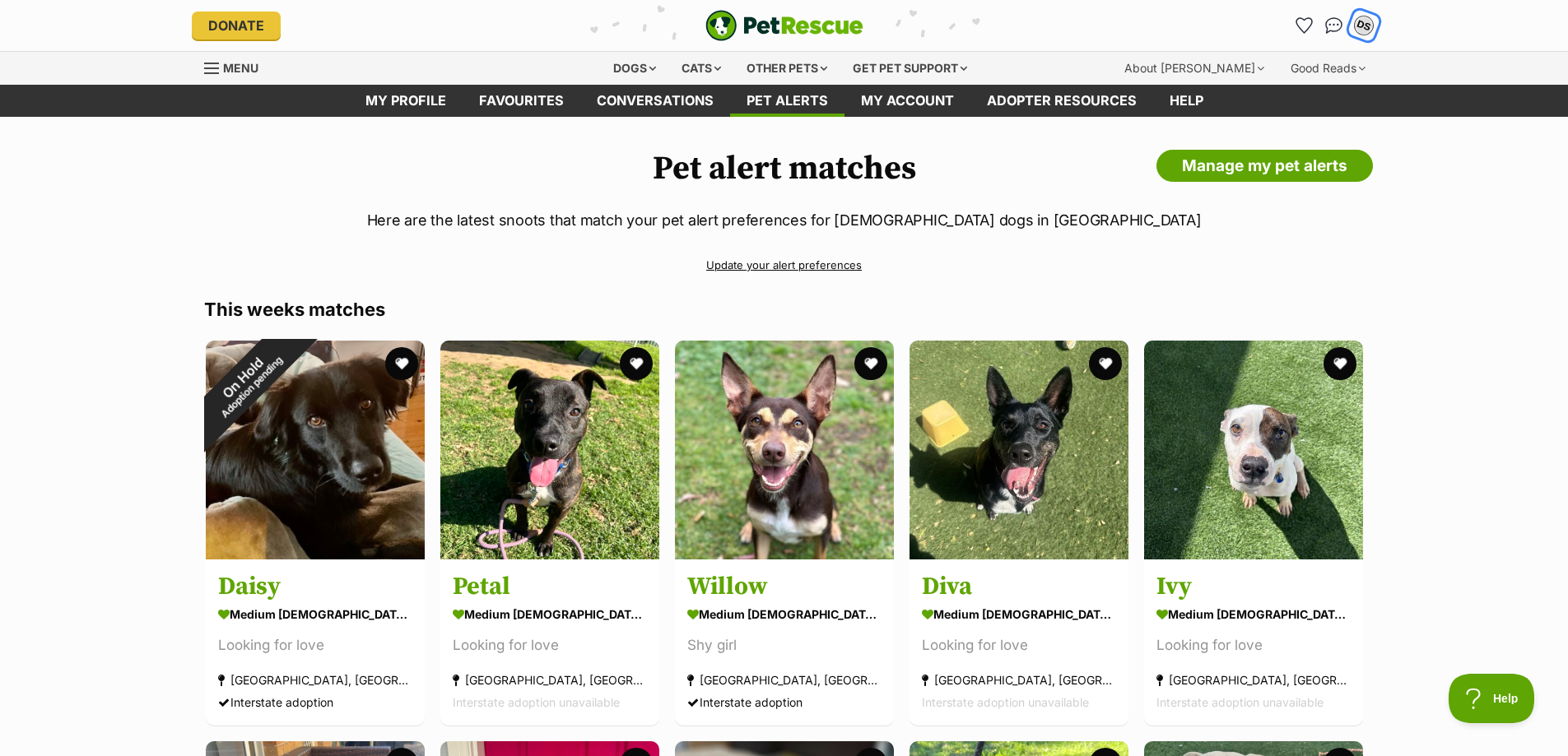
click at [1356, 28] on div "DS" at bounding box center [1364, 25] width 22 height 22
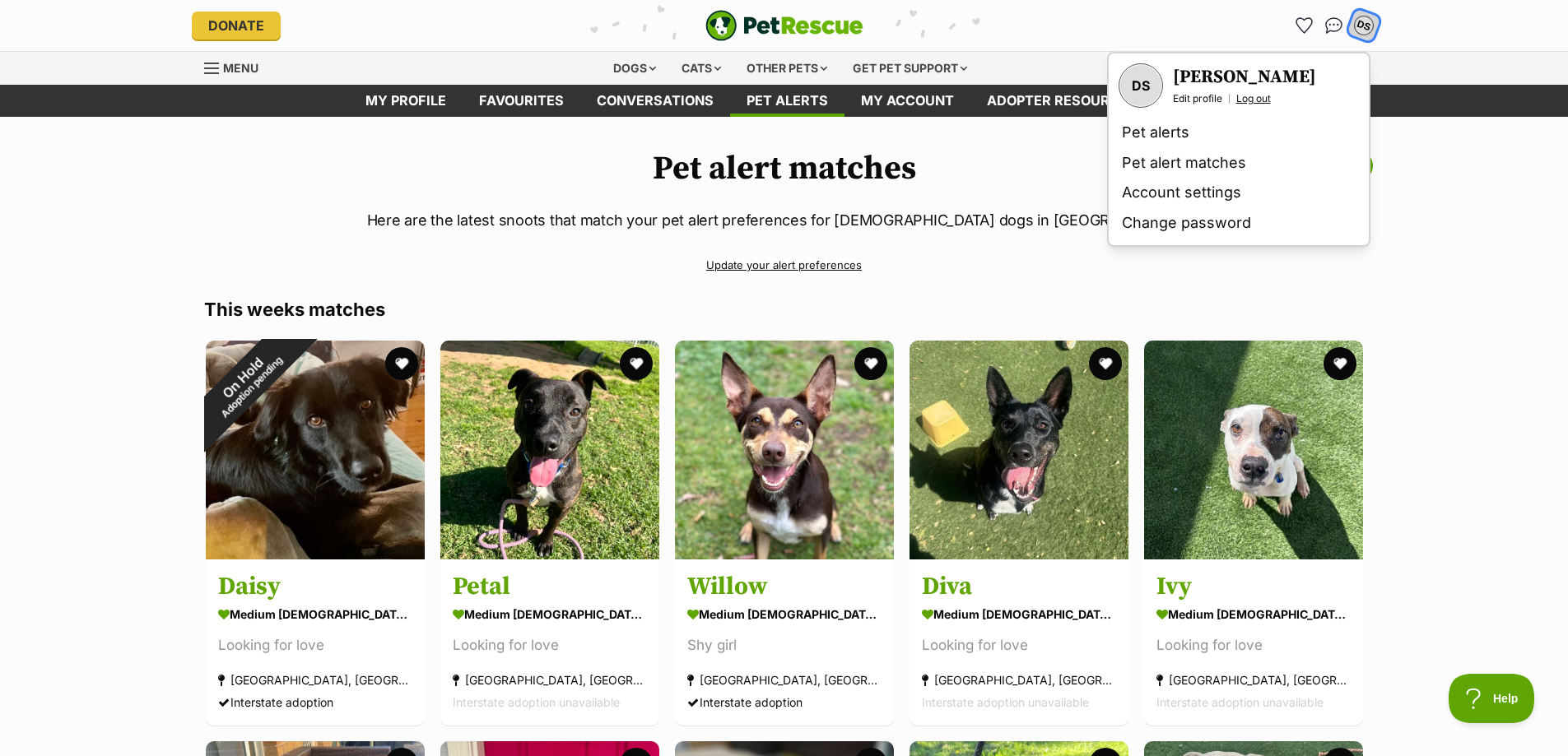
click at [1257, 93] on link "Log out" at bounding box center [1253, 99] width 35 height 14
